Goal: Information Seeking & Learning: Learn about a topic

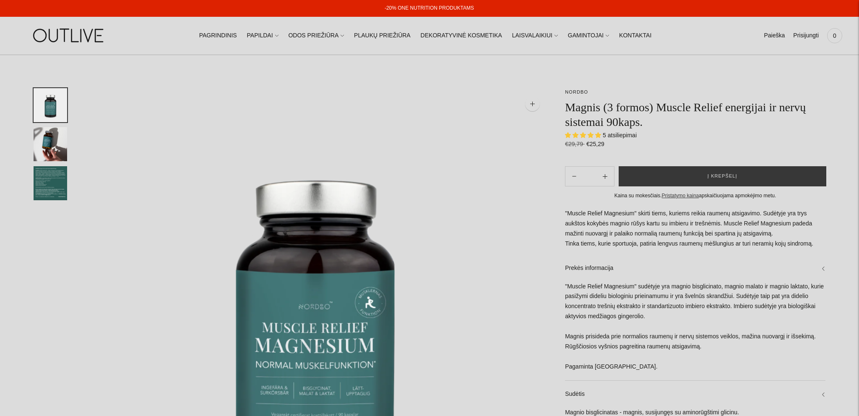
select select "**********"
click at [780, 36] on link "Paieška" at bounding box center [774, 35] width 21 height 18
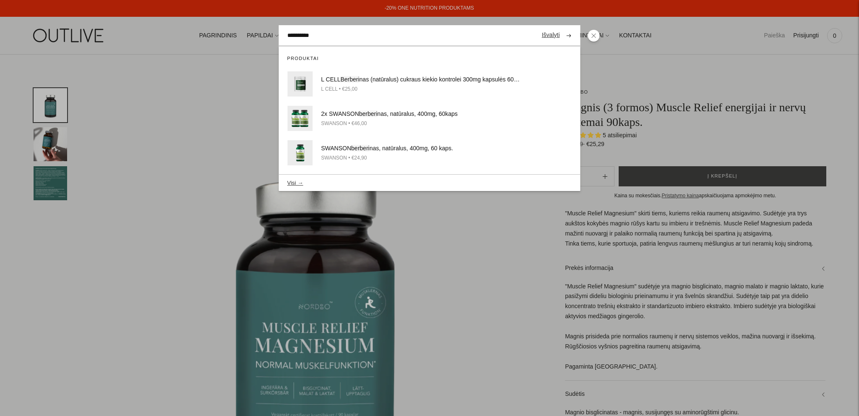
type input "**********"
click at [562, 27] on button "submit" at bounding box center [569, 35] width 15 height 16
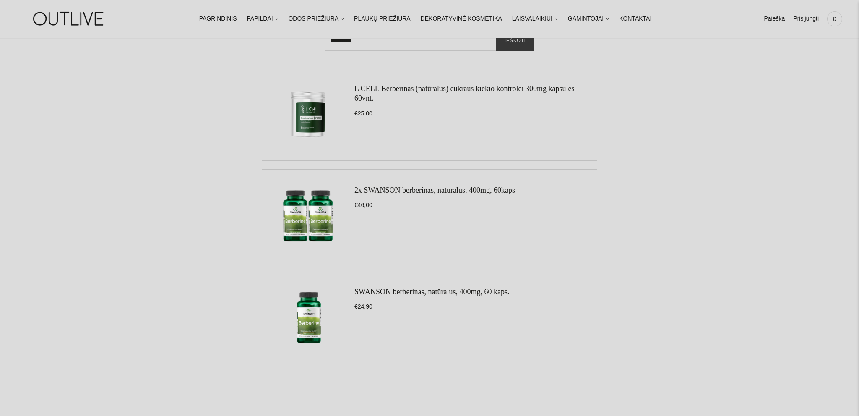
scroll to position [89, 0]
click at [402, 191] on link "2x SWANSON berberinas, natūralus, 400mg, 60kaps" at bounding box center [435, 190] width 161 height 8
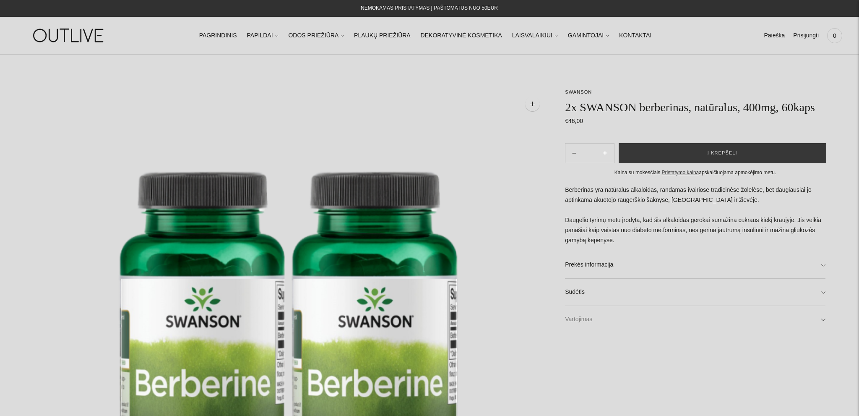
click at [576, 321] on link "Vartojimas" at bounding box center [695, 319] width 261 height 27
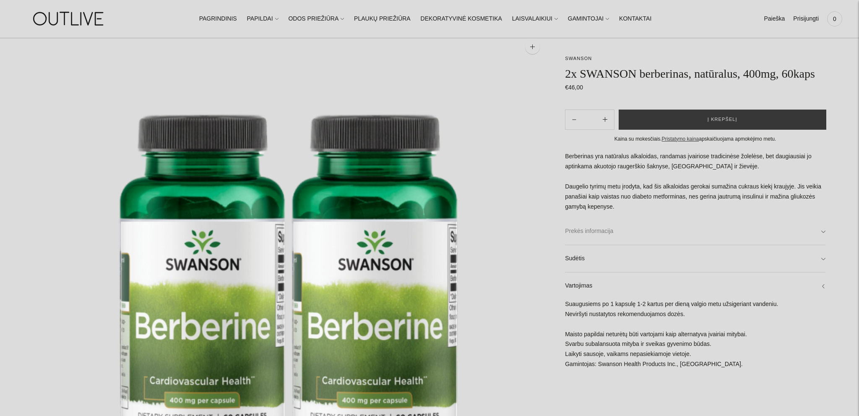
scroll to position [89, 0]
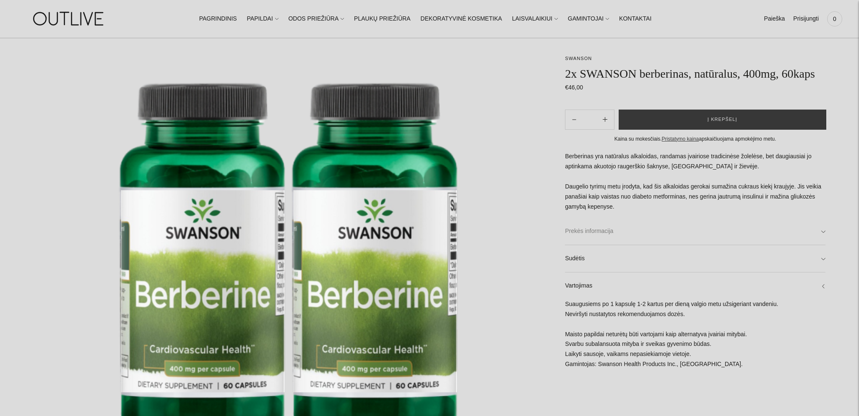
click at [585, 235] on link "Prekės informacija" at bounding box center [695, 231] width 261 height 27
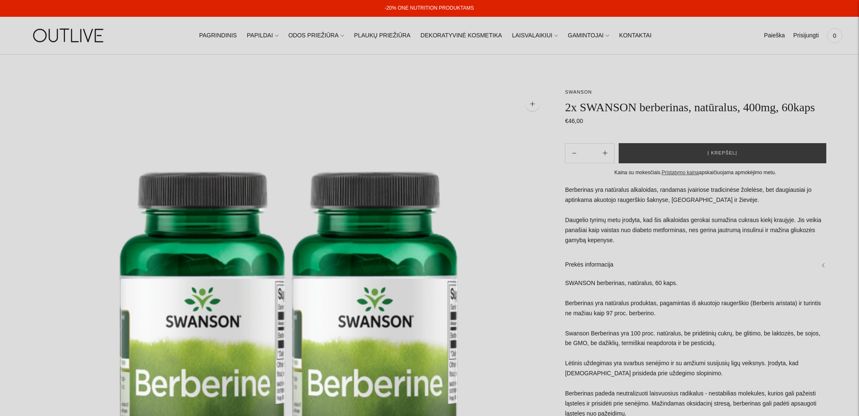
scroll to position [0, 0]
click at [583, 91] on link "SWANSON" at bounding box center [578, 91] width 27 height 5
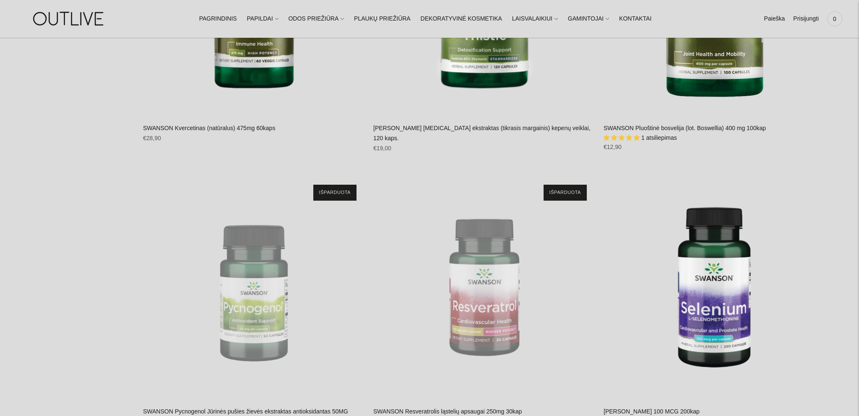
scroll to position [930, 0]
